Goal: Task Accomplishment & Management: Manage account settings

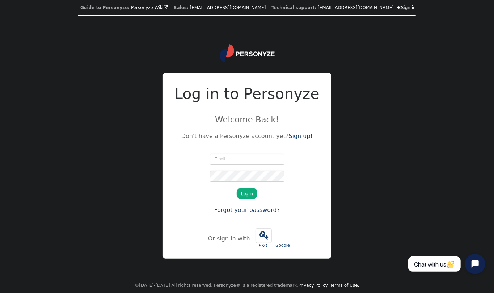
type input "[EMAIL_ADDRESS][DOMAIN_NAME]"
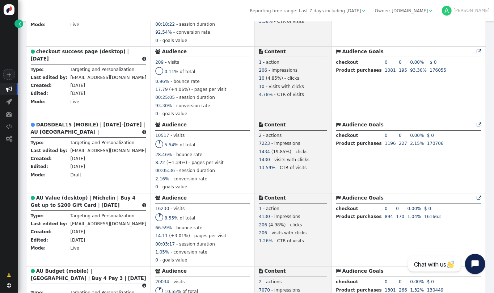
scroll to position [213, 0]
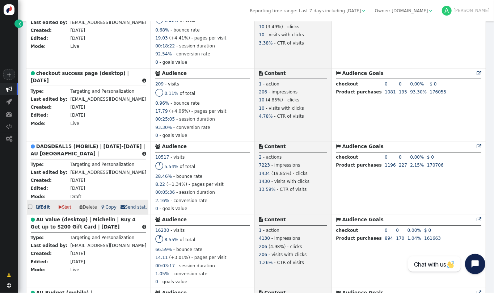
click at [86, 148] on b "DADSDEAL15 (MOBILE) | [DATE]-[DATE] | AU [GEOGRAPHIC_DATA] |" at bounding box center [88, 150] width 114 height 13
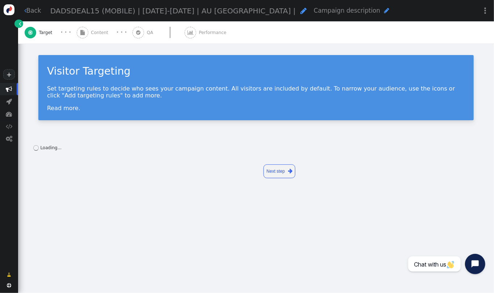
click at [95, 30] on span "Content" at bounding box center [101, 32] width 20 height 7
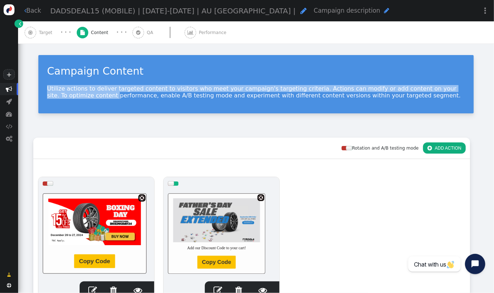
drag, startPoint x: 493, startPoint y: 67, endPoint x: 490, endPoint y: 90, distance: 23.1
click at [490, 90] on div " Back DADSDEAL15 (MOBILE) | [DATE]-[DATE] | AU [GEOGRAPHIC_DATA] |  Campaign …" at bounding box center [256, 146] width 476 height 293
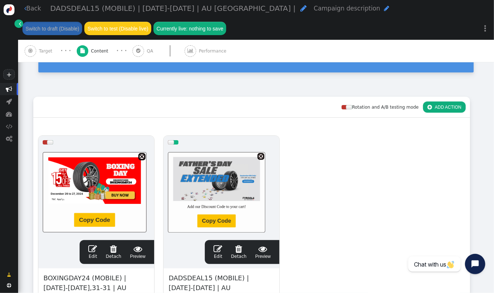
scroll to position [80, 0]
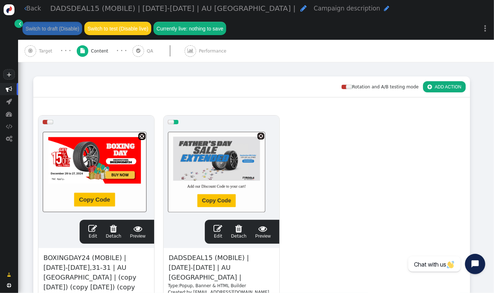
click at [221, 229] on span "" at bounding box center [217, 228] width 9 height 9
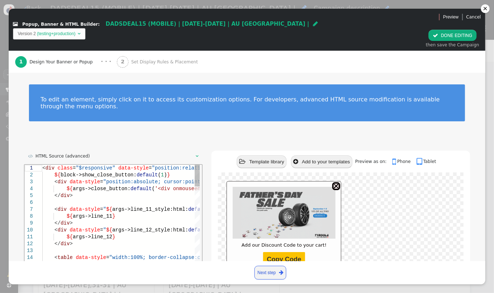
scroll to position [0, 124]
click at [146, 212] on span "args->line_11_style:html:" at bounding box center [150, 209] width 76 height 6
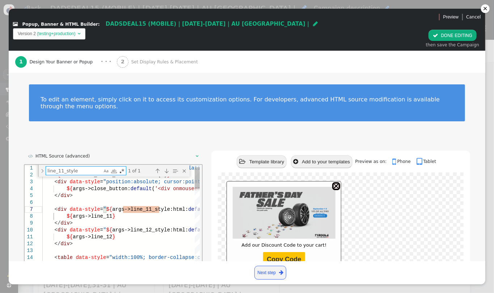
type textarea "transition: all 0.3s ease 0s; border-radius: 35%; background-image: linear-grad…"
type textarea "p"
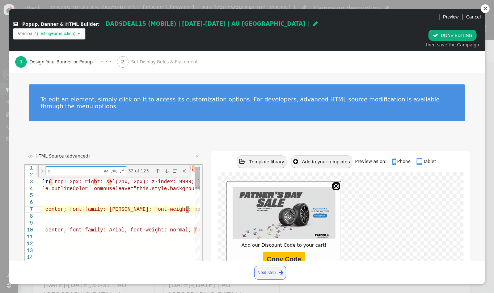
type textarea "${args->line_12} </div> <table data-style="width:100%; border-collapse:collapse…"
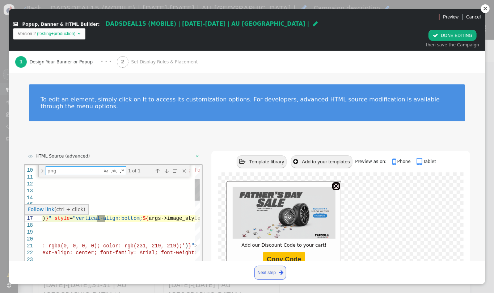
type textarea "png"
click at [42, 218] on span "'" at bounding box center [40, 218] width 3 height 6
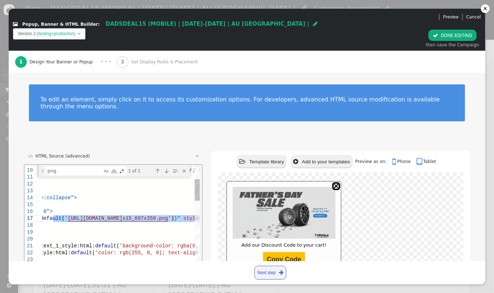
paste textarea "blog/DADSDEAL15_697X350_EXT"
type textarea "${args->line_12} </div> <table data-style="width:100%; border-collapse:collapse…"
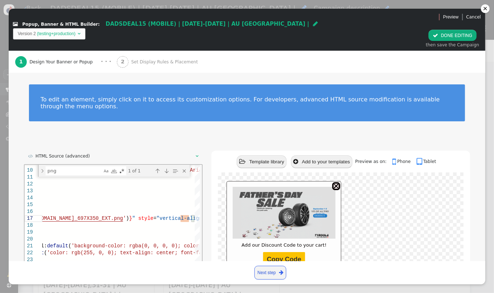
scroll to position [30, 0]
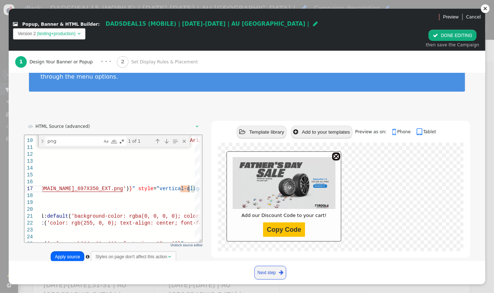
click at [74, 251] on button "Apply source" at bounding box center [68, 256] width 34 height 11
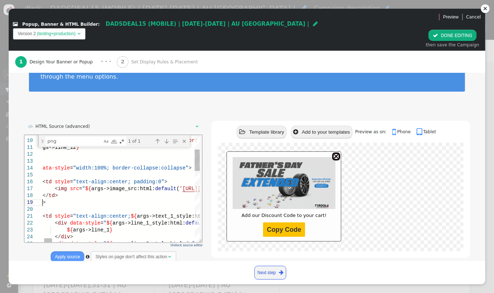
scroll to position [0, 390]
click at [443, 30] on button " DONE EDITING" at bounding box center [452, 35] width 48 height 11
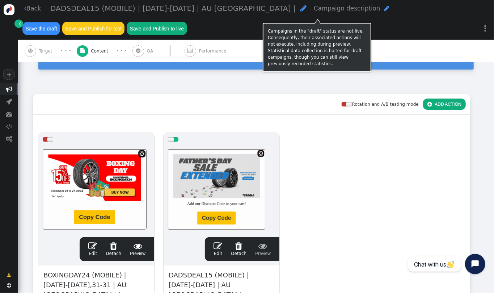
click at [60, 22] on button "Save the draft" at bounding box center [41, 28] width 38 height 13
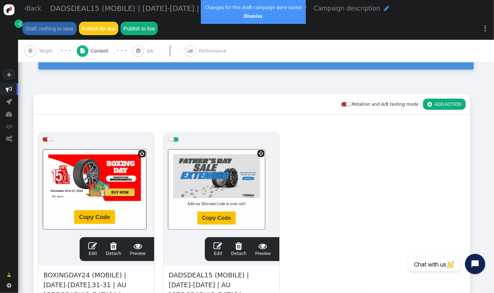
click at [35, 9] on link " Back" at bounding box center [32, 8] width 17 height 9
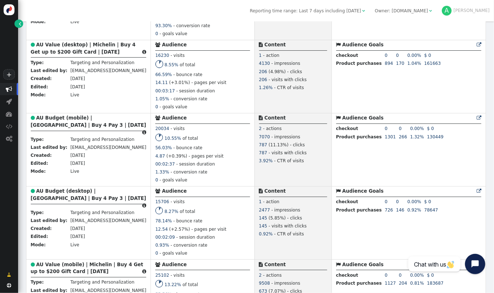
scroll to position [410, 0]
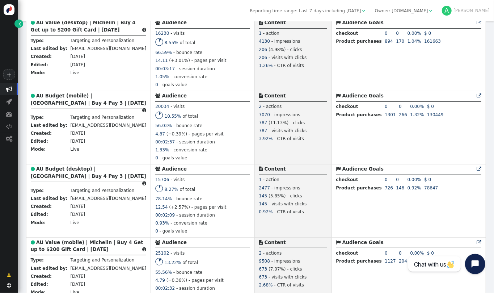
drag, startPoint x: 493, startPoint y: 75, endPoint x: 489, endPoint y: 73, distance: 4.4
click at [489, 73] on div " Targeting  Products  Emails  3rd-party emails  General ? Visits  189784 …" at bounding box center [256, 156] width 476 height 271
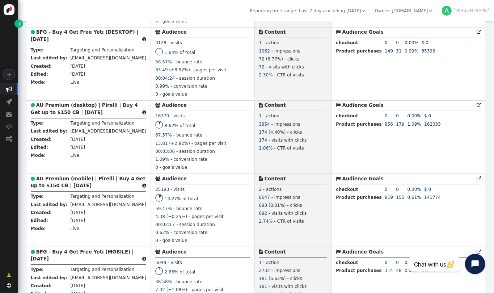
scroll to position [1268, 0]
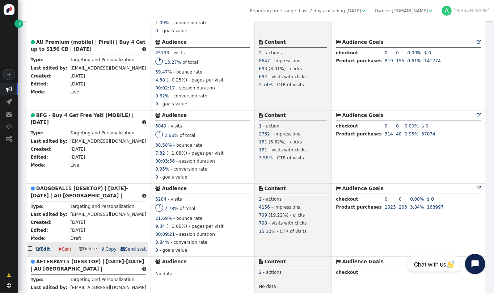
click at [65, 198] on b "DADSDEAL15 (DESKTOP) | [DATE]-[DATE] | AU [GEOGRAPHIC_DATA] |" at bounding box center [80, 192] width 98 height 13
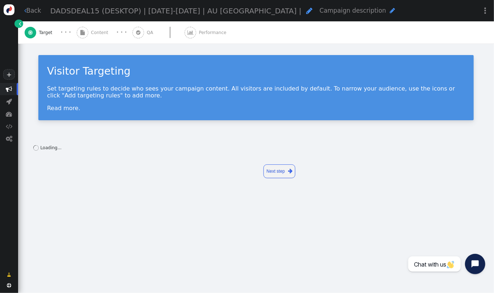
click at [99, 35] on span "Content" at bounding box center [101, 32] width 20 height 7
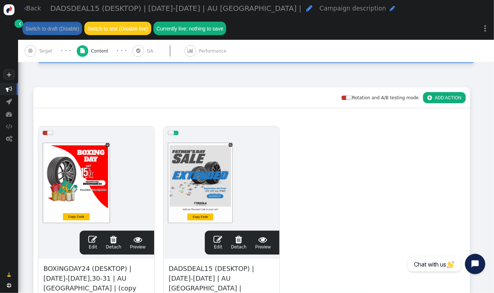
scroll to position [71, 0]
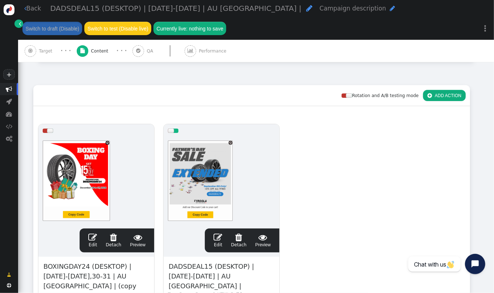
click at [219, 239] on span "" at bounding box center [217, 237] width 9 height 9
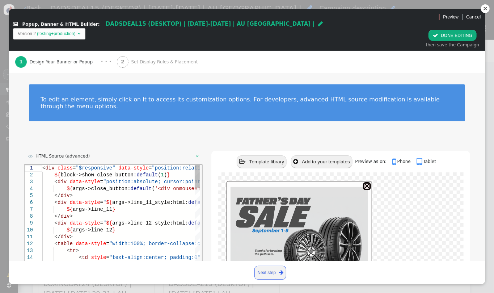
scroll to position [0, 19]
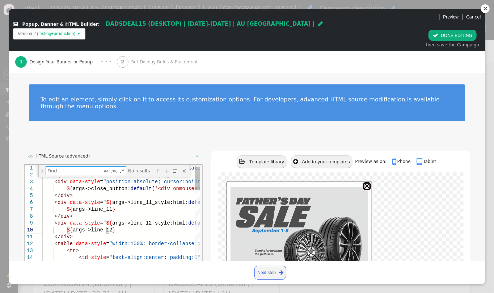
type textarea "</div> <table data-style="width:100%; border-collapse:collapse"> <tr> <td style…"
type textarea "p"
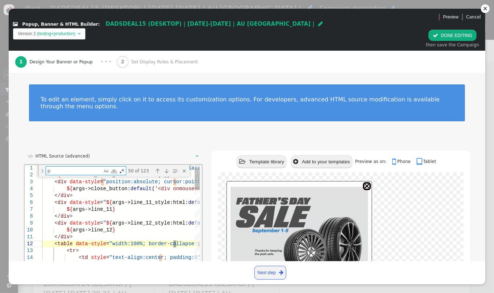
type textarea "</div> <table data-style="width:100%; border-collapse:collapse"> <tr> <td style…"
type textarea "pn"
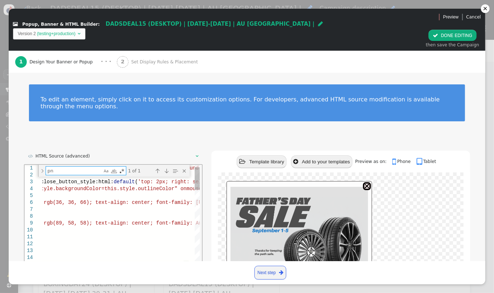
type textarea "</div> <table data-style="width:100%; border-collapse:collapse"> <tr> <td style…"
type textarea "png"
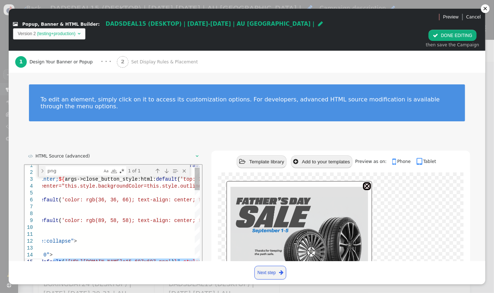
paste textarea "blog/DADSDEAL15_697X697_EXT"
type textarea "</div> <table data-style="width:100%; border-collapse:collapse"> <tr> <td style…"
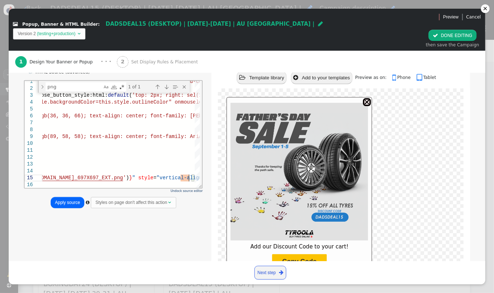
scroll to position [96, 0]
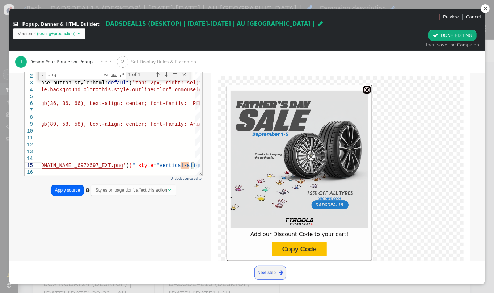
click at [69, 184] on button "Apply source" at bounding box center [68, 189] width 34 height 11
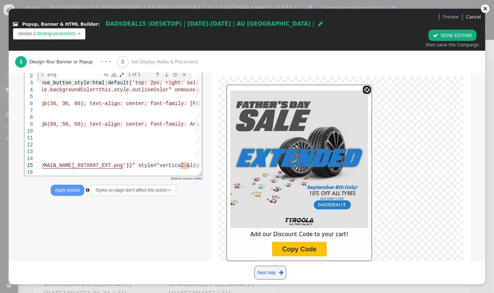
click at [455, 30] on button " DONE EDITING" at bounding box center [452, 35] width 48 height 11
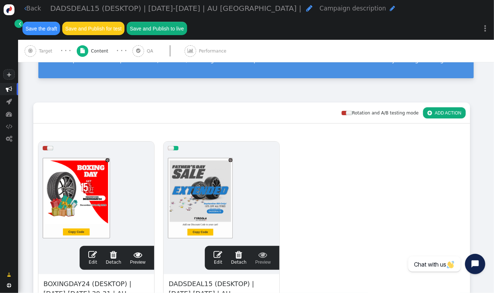
scroll to position [0, 0]
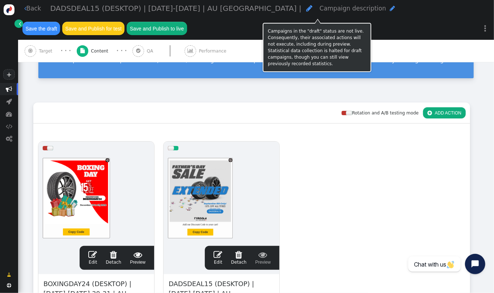
click at [60, 22] on button "Save the draft" at bounding box center [41, 28] width 38 height 13
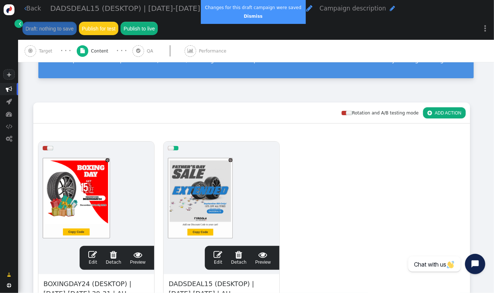
click at [25, 11] on span "" at bounding box center [25, 8] width 2 height 6
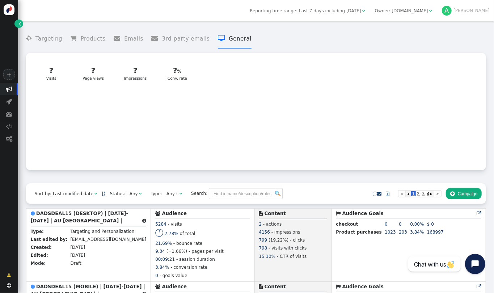
drag, startPoint x: 493, startPoint y: 41, endPoint x: 489, endPoint y: 41, distance: 4.0
click at [489, 37] on div " Targeting  Products  Emails  3rd-party emails  General ? Visits  ? Visit…" at bounding box center [256, 156] width 476 height 271
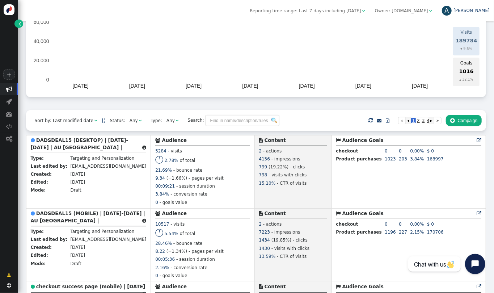
scroll to position [89, 0]
